Goal: Navigation & Orientation: Find specific page/section

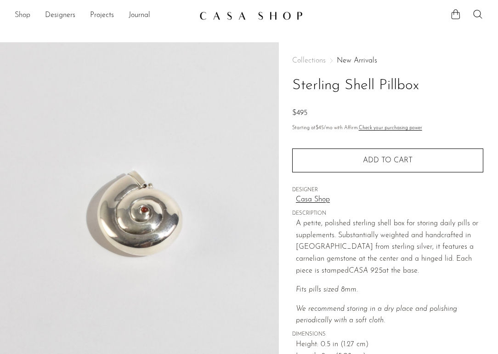
click at [20, 13] on link "Shop" at bounding box center [23, 16] width 16 height 12
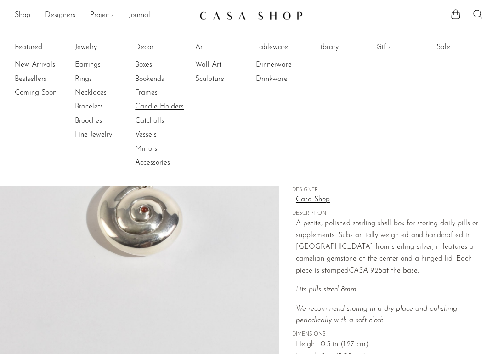
click at [146, 106] on link "Candle Holders" at bounding box center [169, 107] width 69 height 10
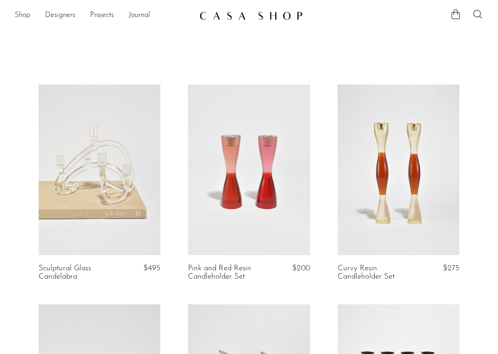
click at [22, 16] on link "Shop" at bounding box center [23, 16] width 16 height 12
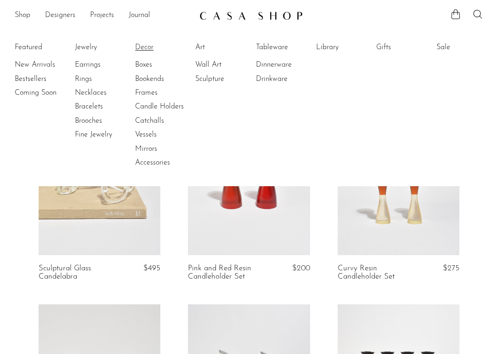
click at [148, 48] on link "Decor" at bounding box center [169, 47] width 69 height 10
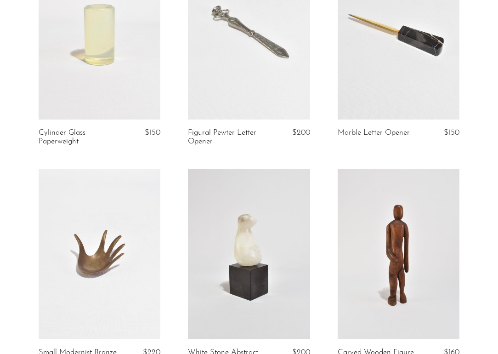
scroll to position [2482, 0]
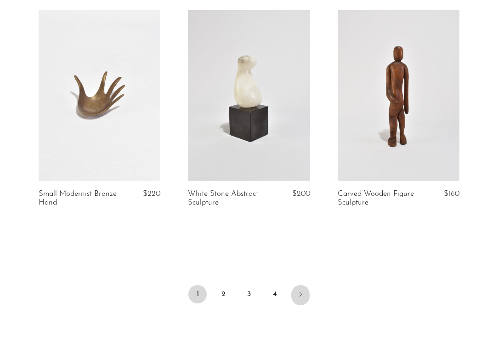
click at [301, 298] on link "Next" at bounding box center [300, 295] width 18 height 20
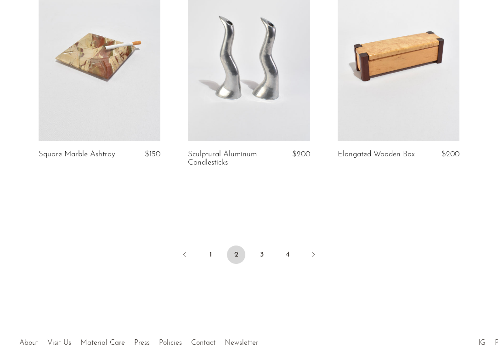
scroll to position [2529, 0]
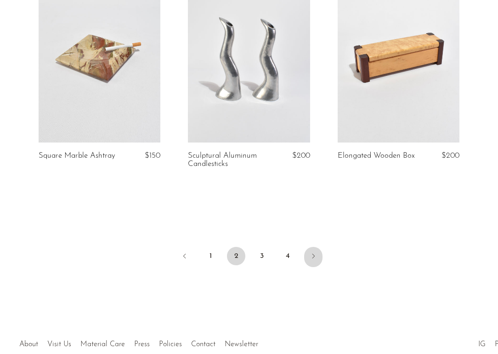
click at [312, 253] on icon "Next" at bounding box center [313, 255] width 7 height 7
